Goal: Communication & Community: Ask a question

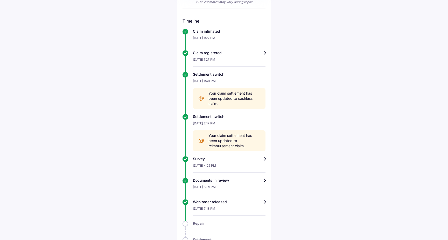
scroll to position [241, 0]
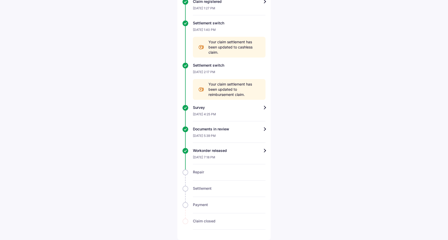
click at [239, 152] on div "Workorder released" at bounding box center [229, 150] width 73 height 5
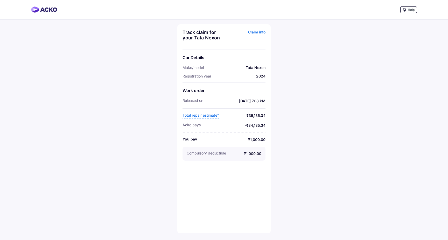
click at [260, 32] on div "Claim info" at bounding box center [245, 37] width 40 height 15
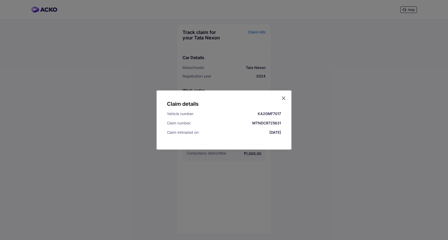
click at [285, 97] on icon at bounding box center [283, 98] width 5 height 5
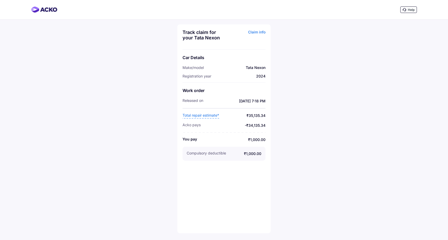
click at [201, 114] on span "Total repair estimate*" at bounding box center [200, 116] width 37 height 6
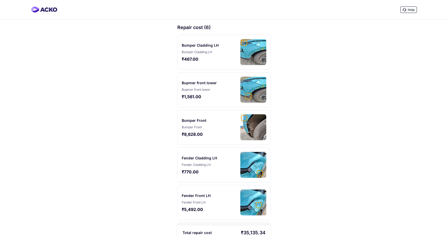
click at [410, 10] on span "Help" at bounding box center [411, 10] width 7 height 4
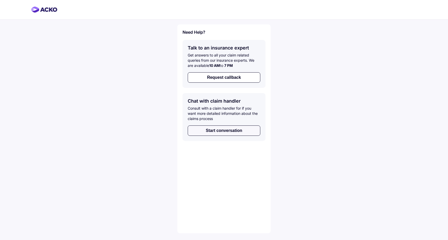
click at [220, 132] on button "Start conversation" at bounding box center [224, 130] width 73 height 10
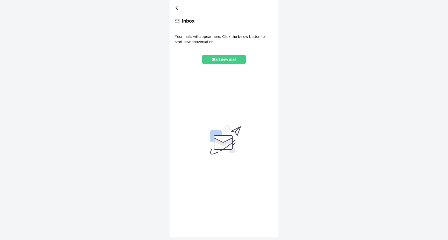
click at [224, 59] on p "Start new mail" at bounding box center [223, 59] width 35 height 4
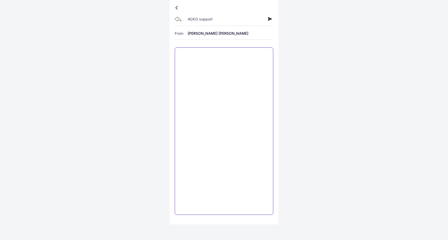
click at [221, 59] on textarea at bounding box center [224, 130] width 99 height 167
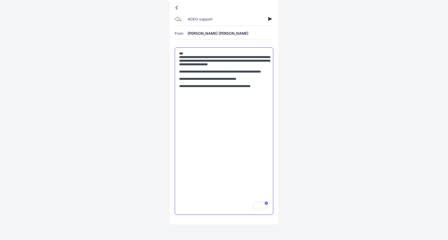
click at [232, 101] on textarea "**********" at bounding box center [224, 130] width 99 height 167
click at [192, 103] on textarea "**********" at bounding box center [224, 130] width 99 height 167
type textarea "**********"
click at [271, 18] on icon at bounding box center [270, 19] width 4 height 4
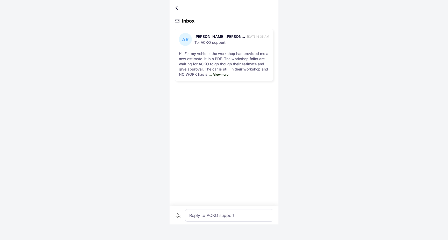
click at [225, 73] on span "View more" at bounding box center [220, 75] width 17 height 4
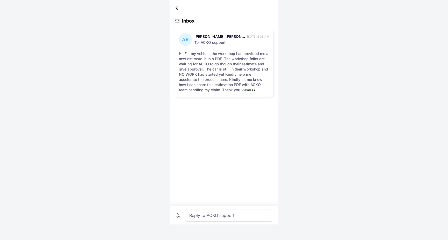
click at [176, 8] on div at bounding box center [177, 7] width 3 height 3
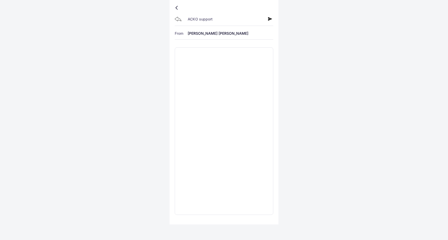
click at [176, 8] on div at bounding box center [177, 7] width 3 height 3
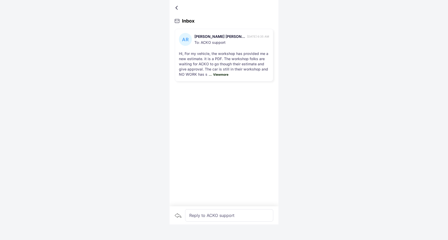
click at [176, 8] on div at bounding box center [177, 7] width 3 height 3
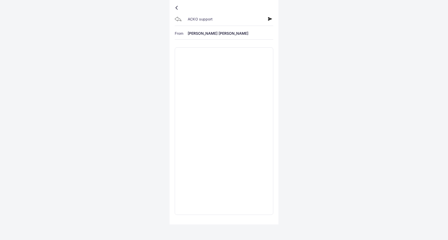
click at [176, 8] on div at bounding box center [177, 7] width 3 height 3
